Goal: Task Accomplishment & Management: Manage account settings

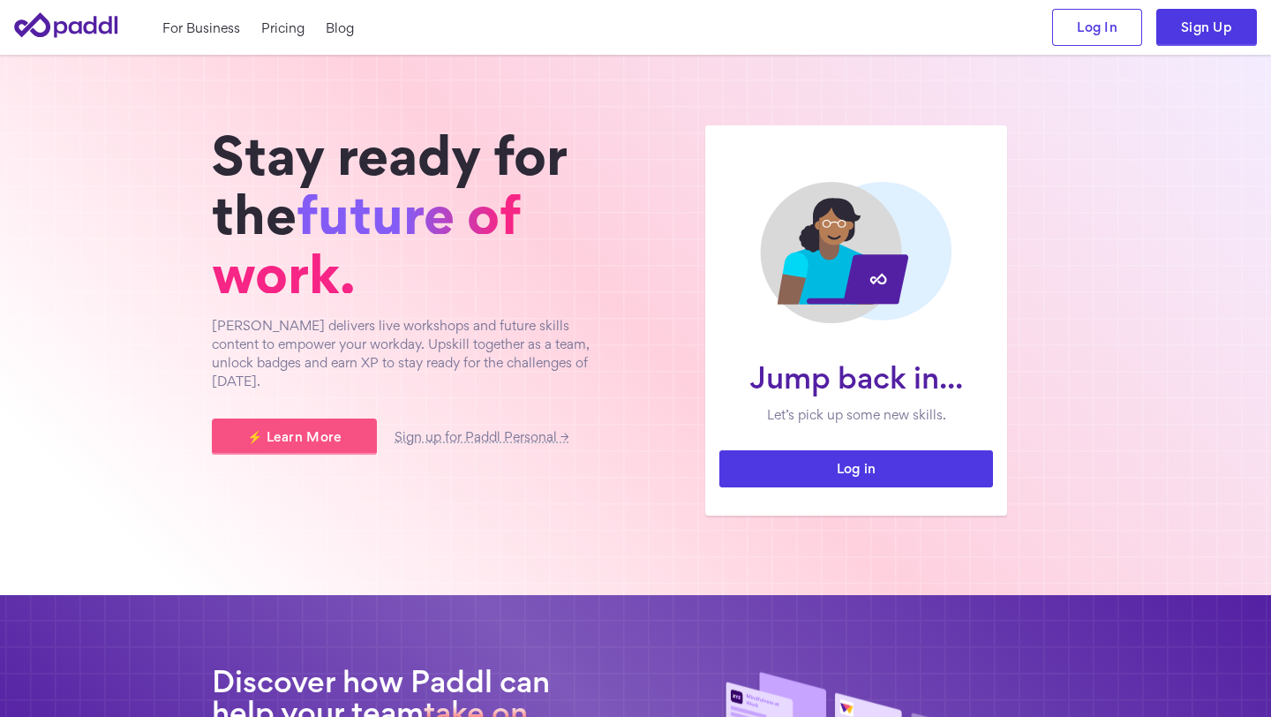
click at [914, 471] on link "Log in" at bounding box center [857, 468] width 274 height 37
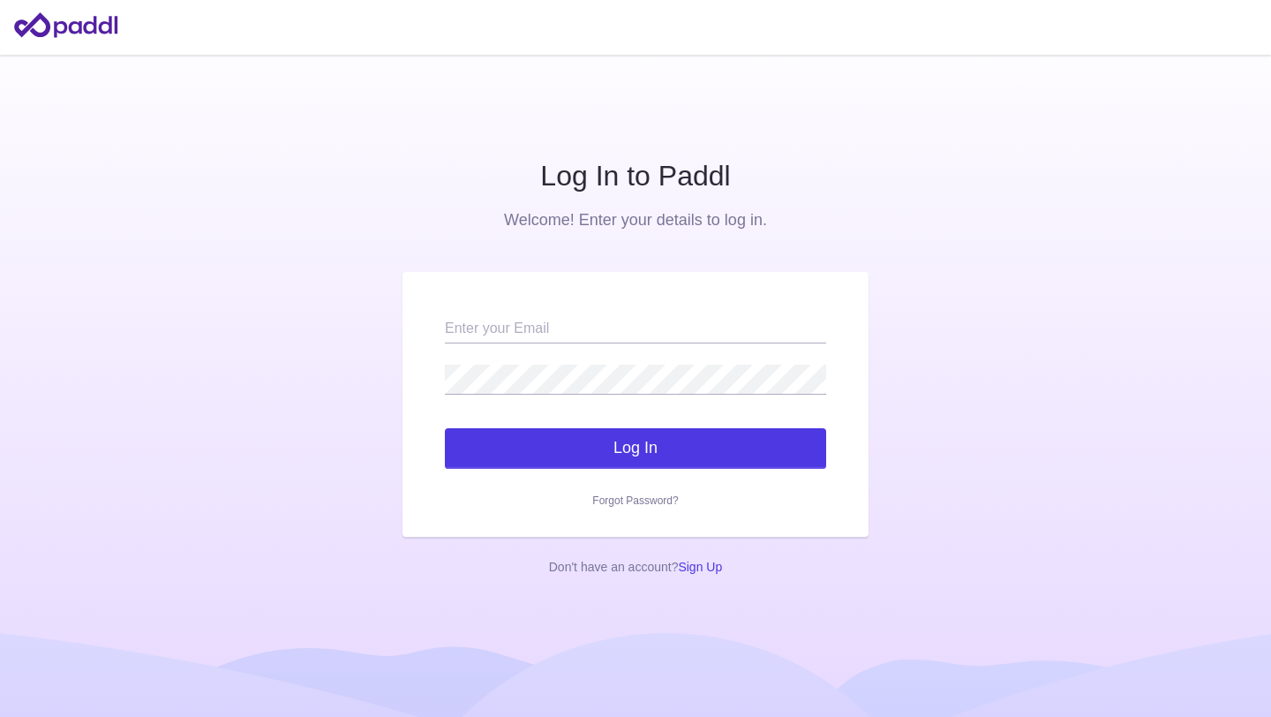
type input "[EMAIL_ADDRESS][DOMAIN_NAME]"
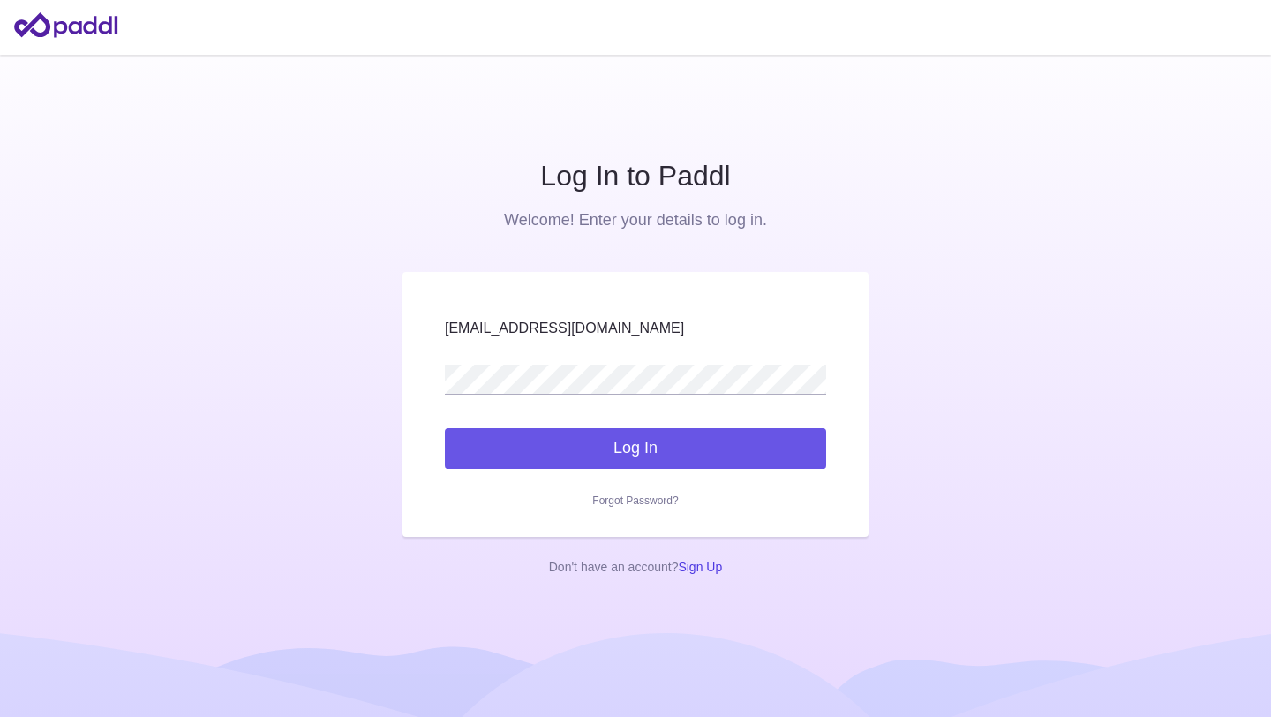
click at [631, 437] on button "Log In" at bounding box center [635, 448] width 381 height 41
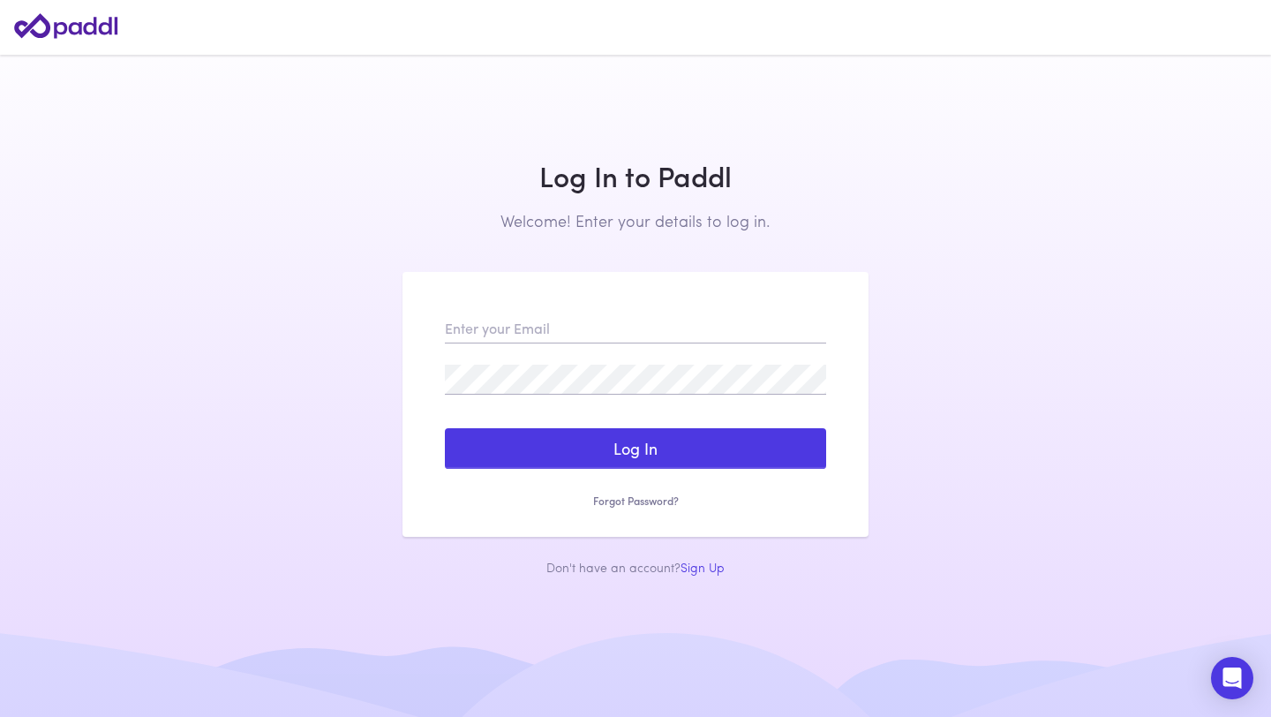
click at [1185, 73] on main "Log In to Paddl Welcome! Enter your details to log in. Sign Up to Paddl Welcome…" at bounding box center [635, 358] width 1271 height 717
click at [675, 343] on input "email" at bounding box center [635, 328] width 381 height 30
type input "[EMAIL_ADDRESS][DOMAIN_NAME]"
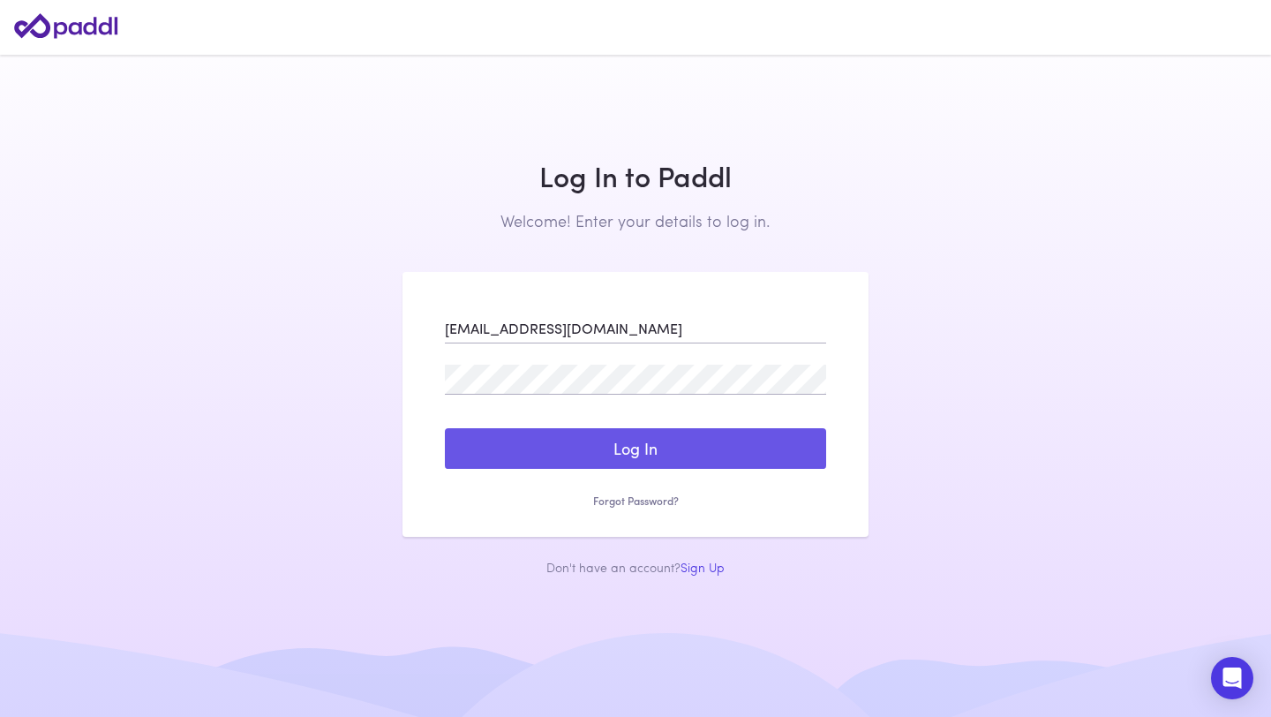
click at [597, 458] on button "Log In" at bounding box center [635, 448] width 381 height 41
